Goal: Information Seeking & Learning: Learn about a topic

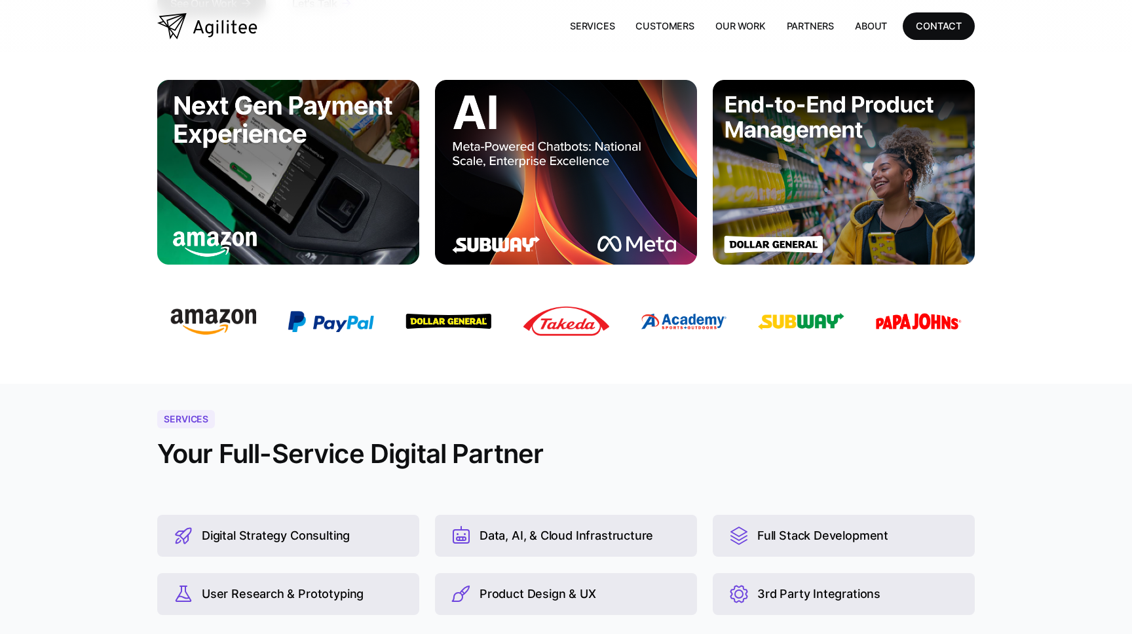
scroll to position [352, 0]
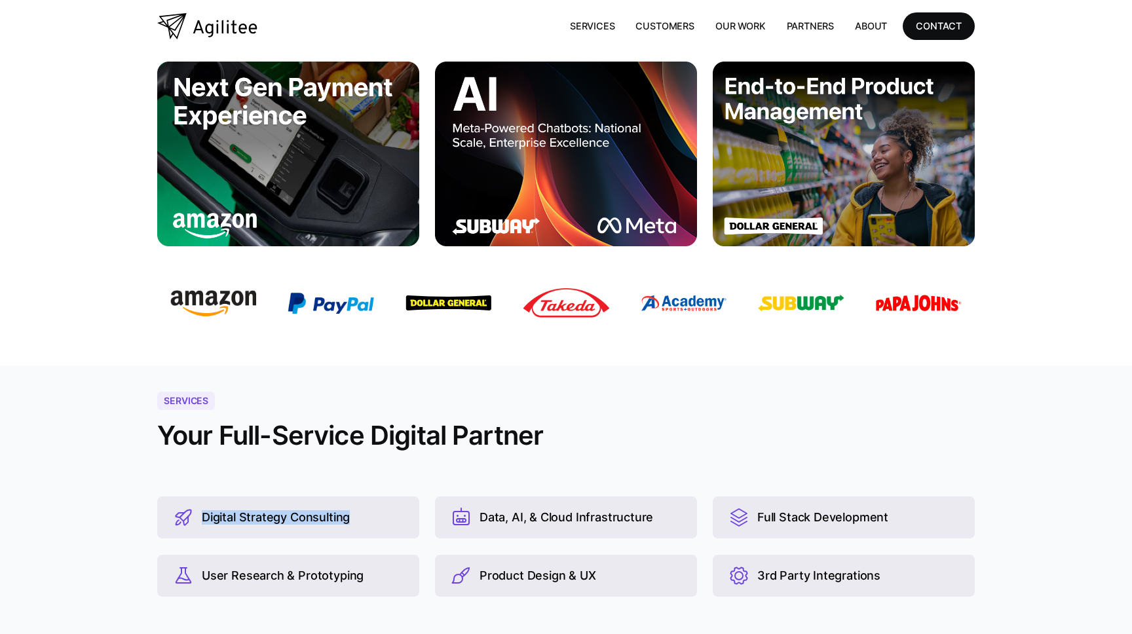
drag, startPoint x: 350, startPoint y: 515, endPoint x: 205, endPoint y: 517, distance: 145.4
click at [204, 517] on div "Digital Strategy Consulting" at bounding box center [288, 517] width 262 height 42
copy div "Digital Strategy Consulting"
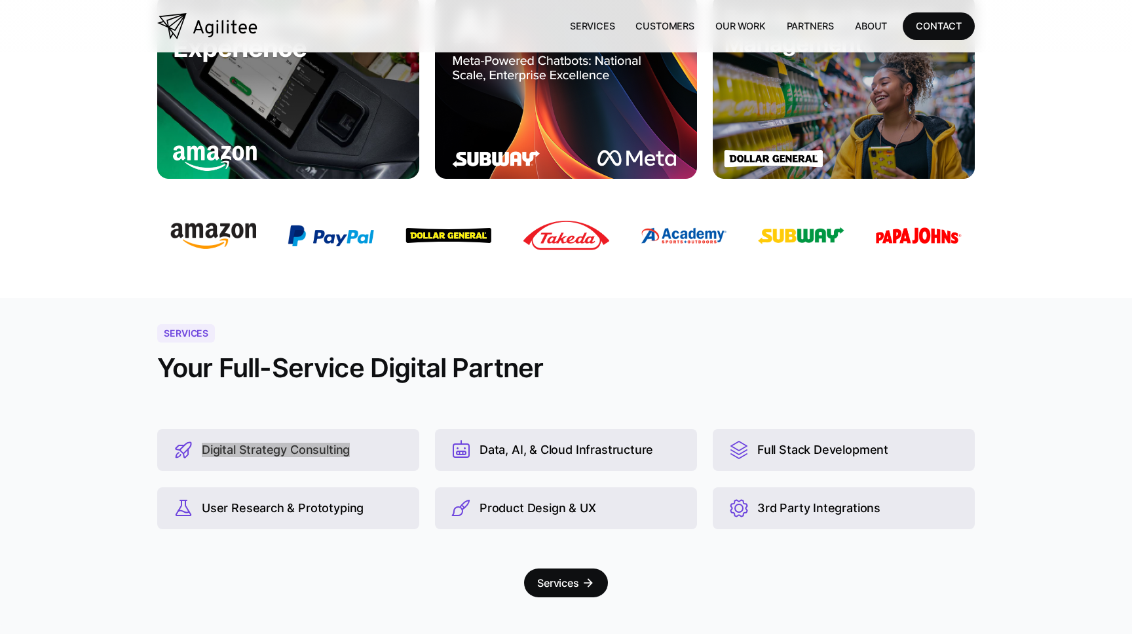
scroll to position [422, 0]
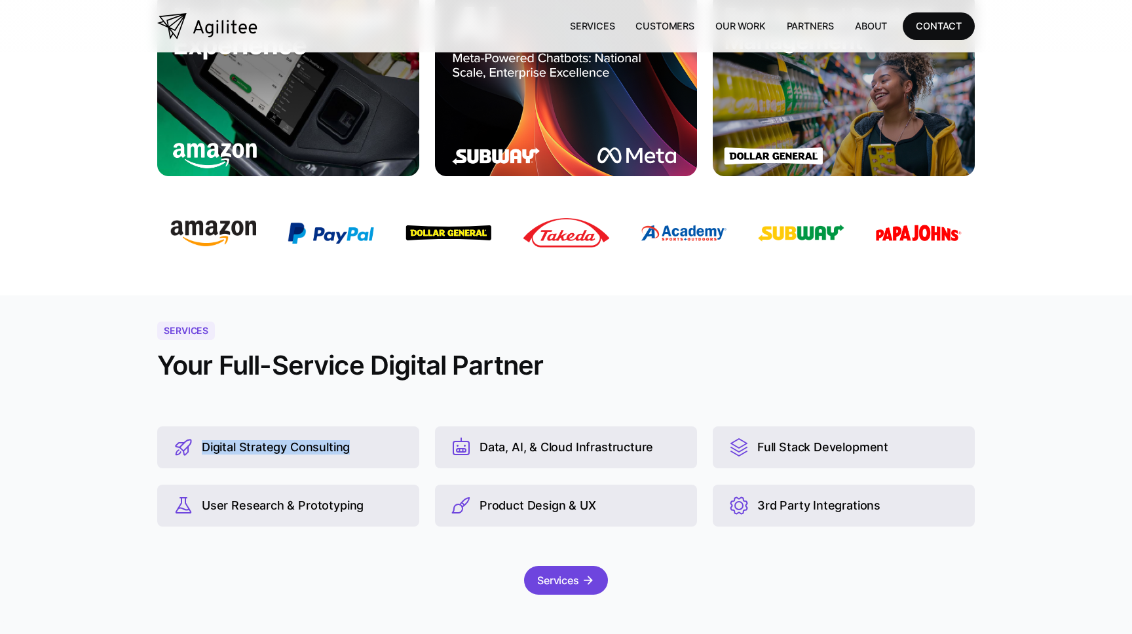
click at [557, 580] on div "Services" at bounding box center [558, 580] width 42 height 18
click at [794, 572] on div "Services arrow_forward" at bounding box center [566, 587] width 1132 height 68
click at [819, 572] on div "Services arrow_forward" at bounding box center [566, 587] width 1132 height 68
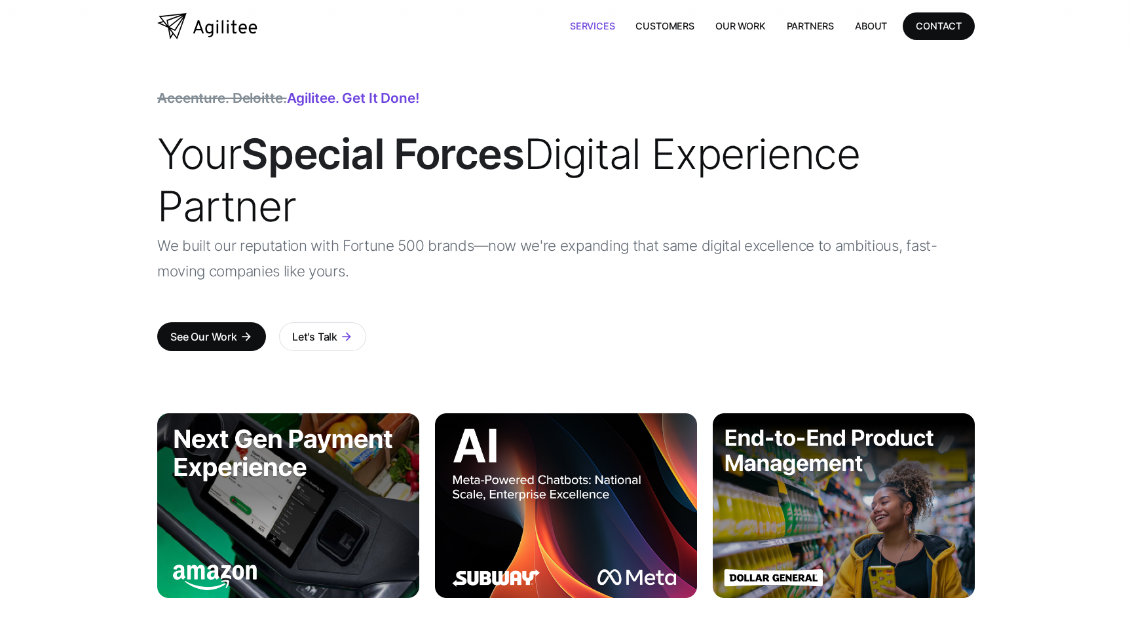
click at [576, 28] on link "Services" at bounding box center [592, 25] width 66 height 27
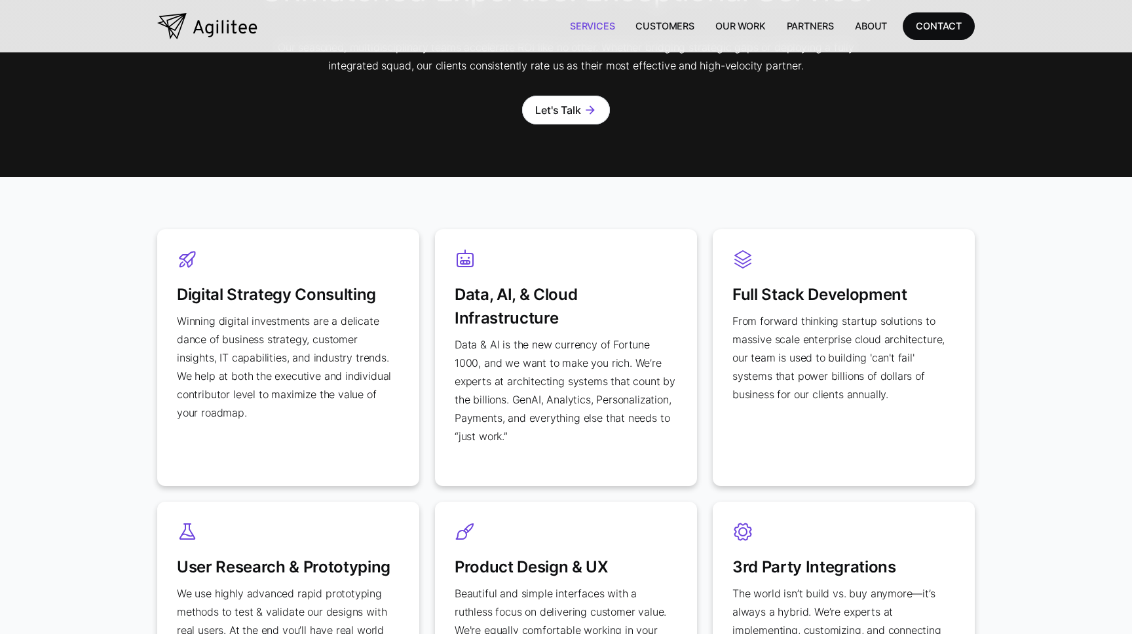
scroll to position [442, 0]
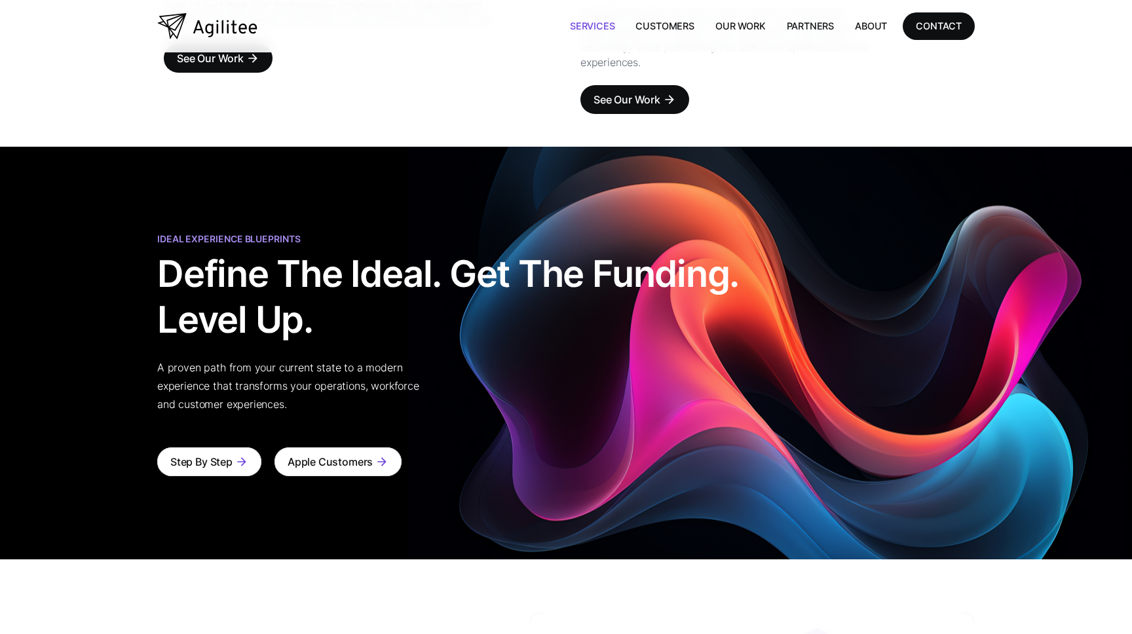
scroll to position [2425, 0]
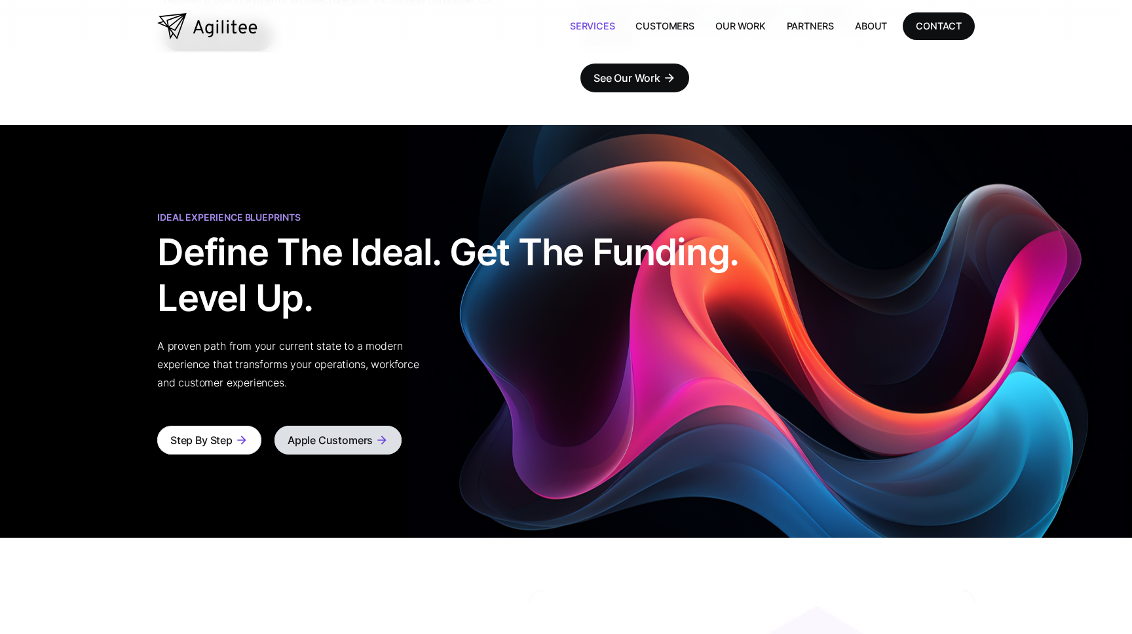
click at [341, 431] on div "Apple Customers" at bounding box center [330, 440] width 85 height 18
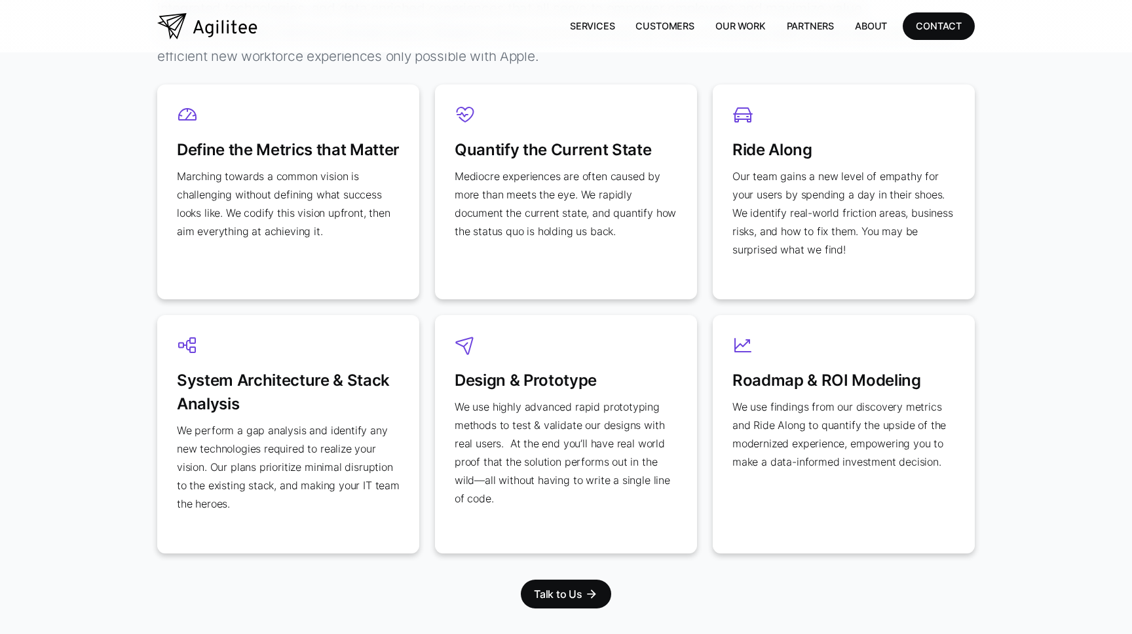
scroll to position [742, 0]
